Goal: Task Accomplishment & Management: Use online tool/utility

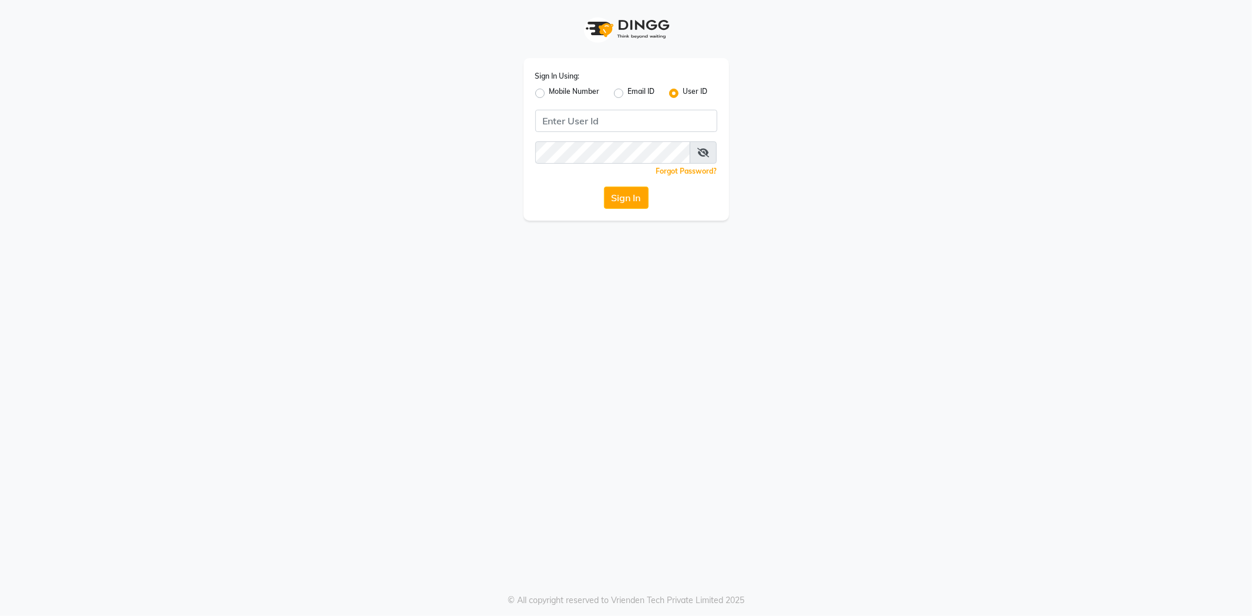
click at [572, 86] on label "Mobile Number" at bounding box center [574, 93] width 50 height 14
click at [557, 86] on input "Mobile Number" at bounding box center [553, 90] width 8 height 8
radio input "true"
radio input "false"
click at [627, 115] on input "Username" at bounding box center [646, 121] width 143 height 22
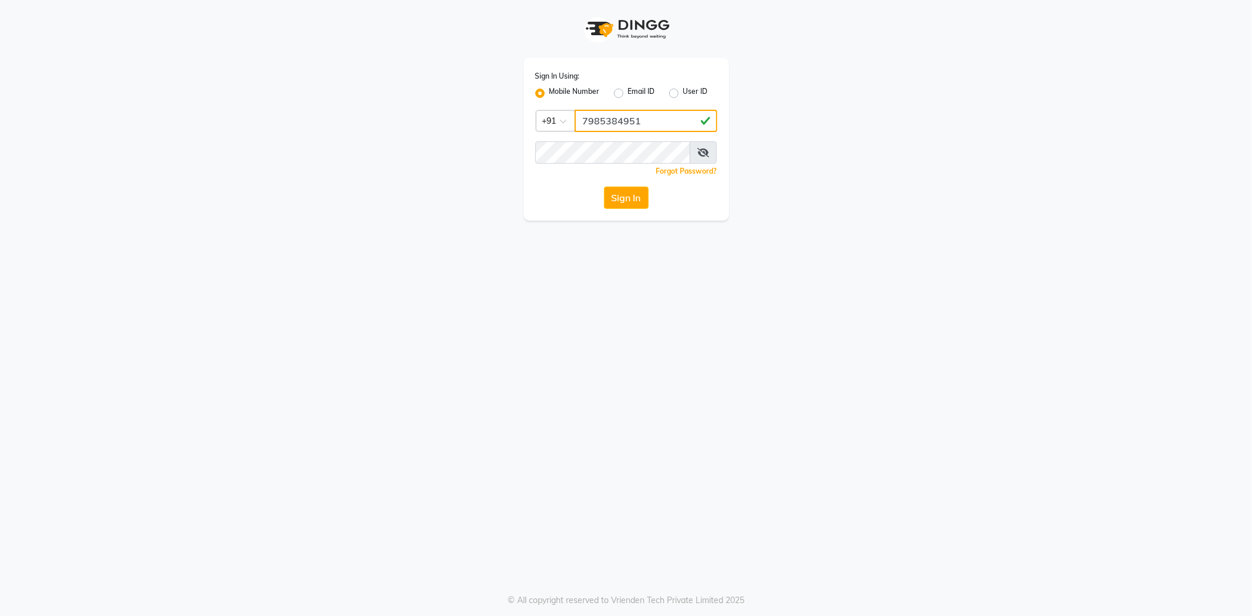
type input "7985384951"
click at [604, 187] on button "Sign In" at bounding box center [626, 198] width 45 height 22
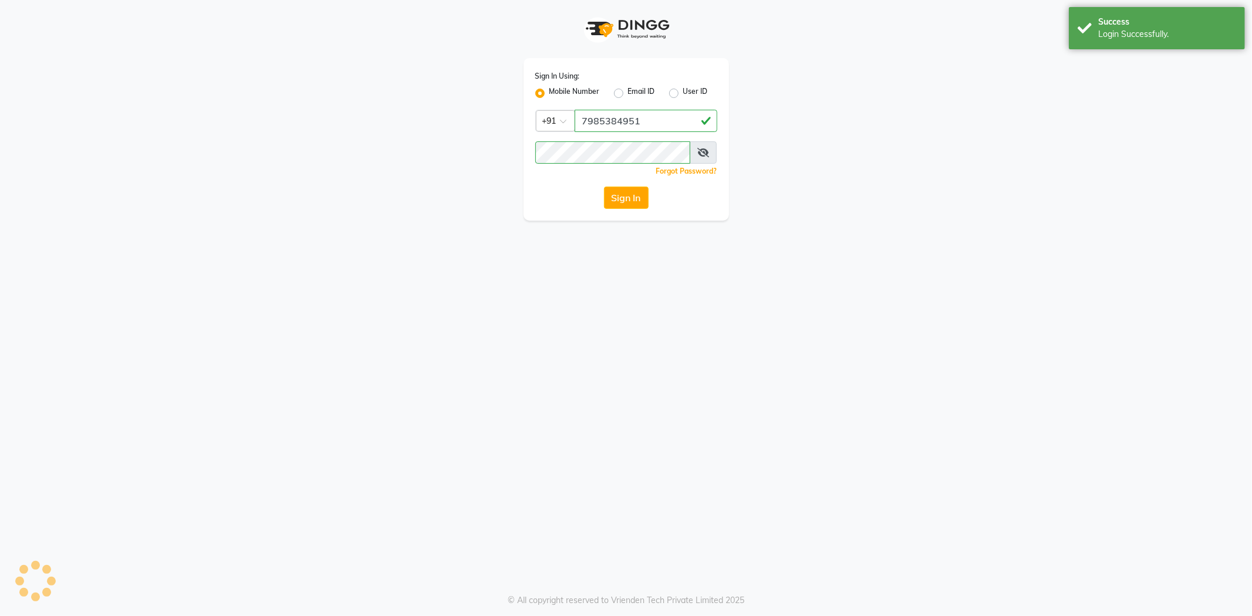
select select "service"
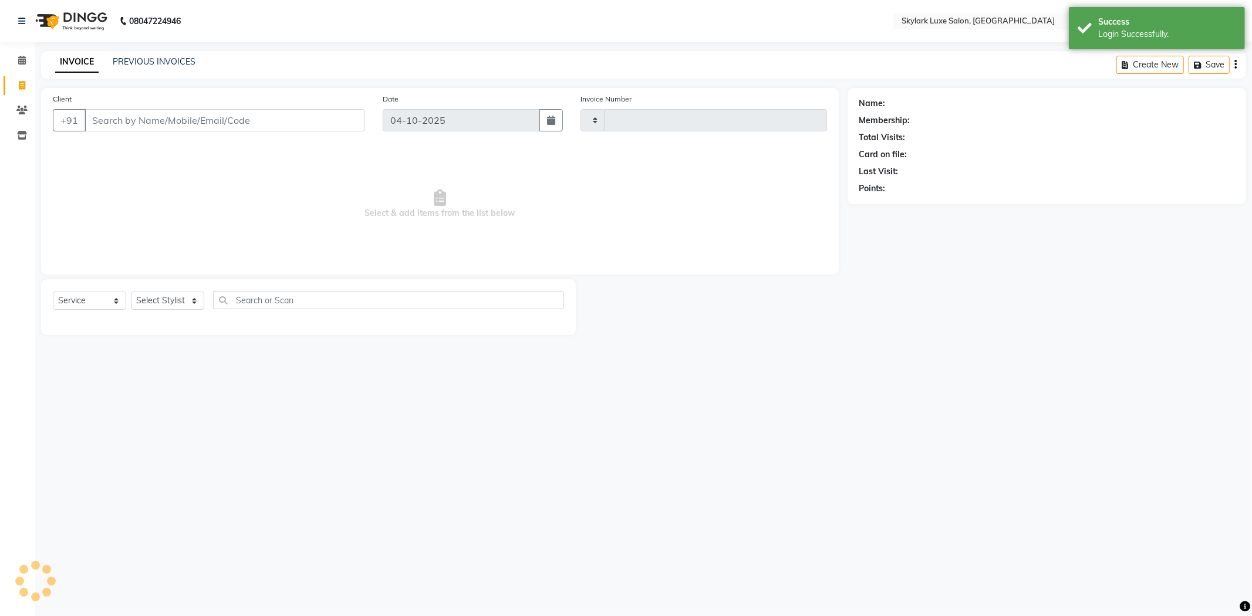
type input "0736"
select select "8191"
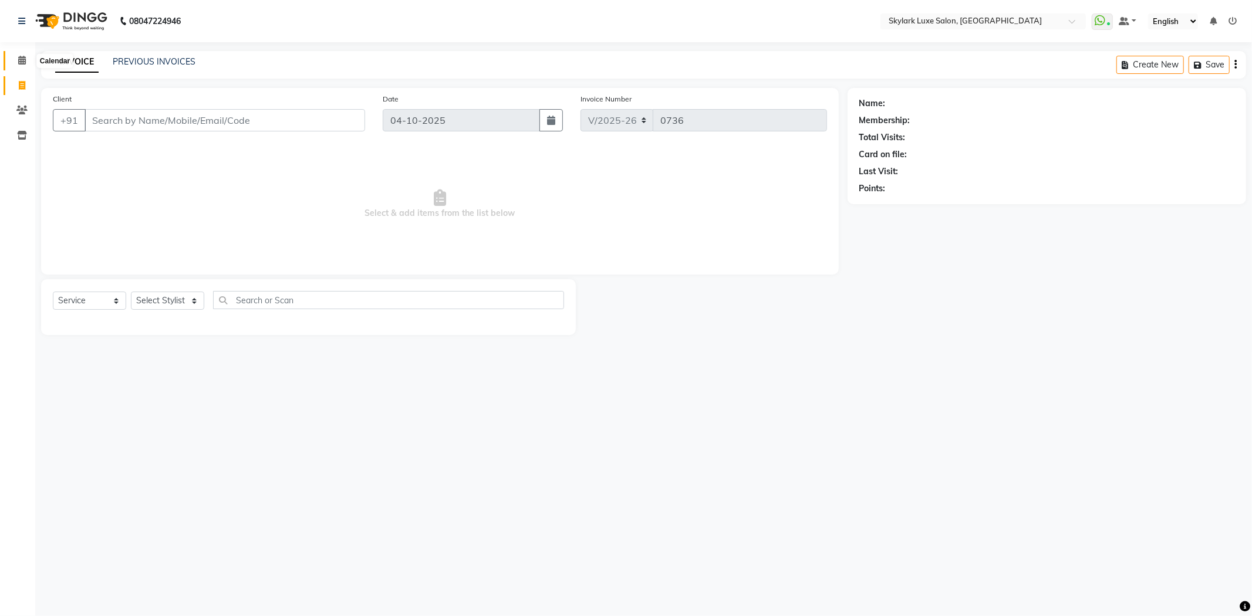
click at [25, 57] on span at bounding box center [22, 60] width 21 height 13
